Goal: Information Seeking & Learning: Compare options

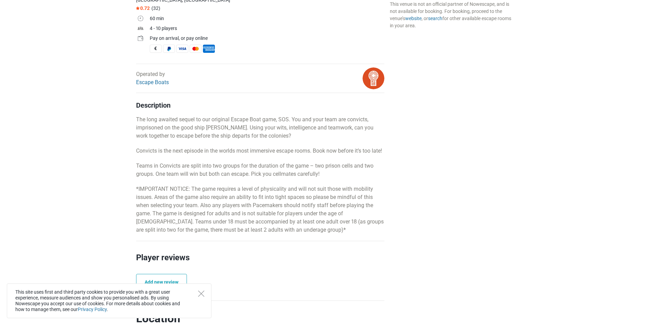
scroll to position [239, 0]
click at [201, 294] on icon "Close" at bounding box center [201, 294] width 6 height 6
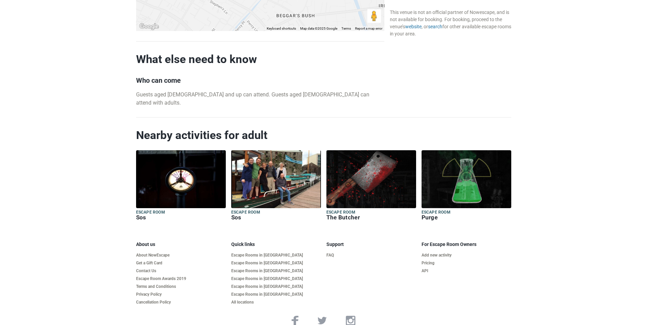
scroll to position [716, 0]
click at [354, 212] on h5 "Escape room" at bounding box center [371, 212] width 90 height 6
click at [432, 216] on h6 "Purge" at bounding box center [466, 217] width 90 height 7
click at [342, 214] on h6 "The Butcher" at bounding box center [371, 217] width 90 height 7
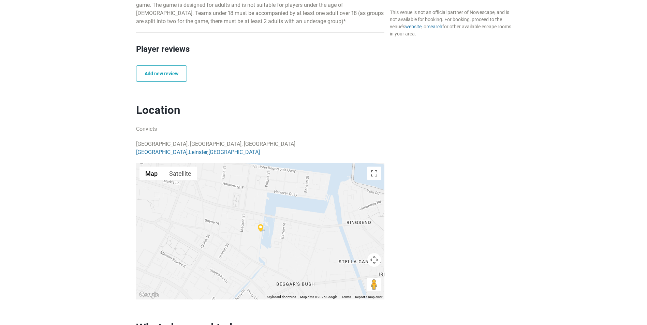
scroll to position [409, 0]
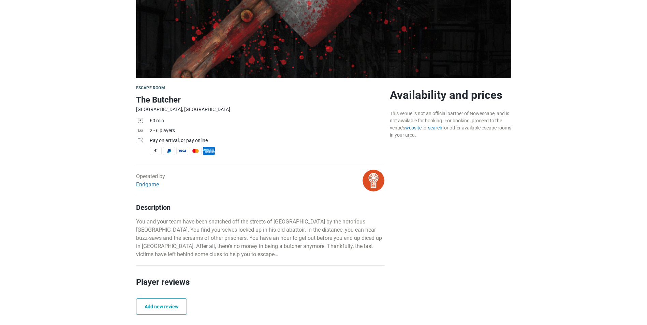
scroll to position [136, 0]
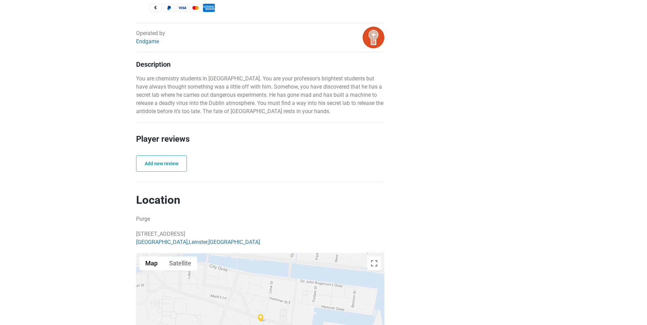
scroll to position [273, 0]
